Goal: Task Accomplishment & Management: Manage account settings

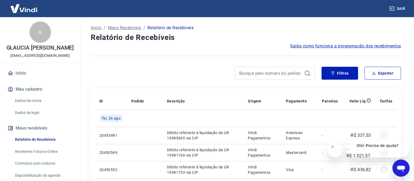
drag, startPoint x: 26, startPoint y: 95, endPoint x: 26, endPoint y: 90, distance: 5.6
click at [26, 95] on button "Meu cadastro" at bounding box center [39, 90] width 67 height 12
